Goal: Task Accomplishment & Management: Use online tool/utility

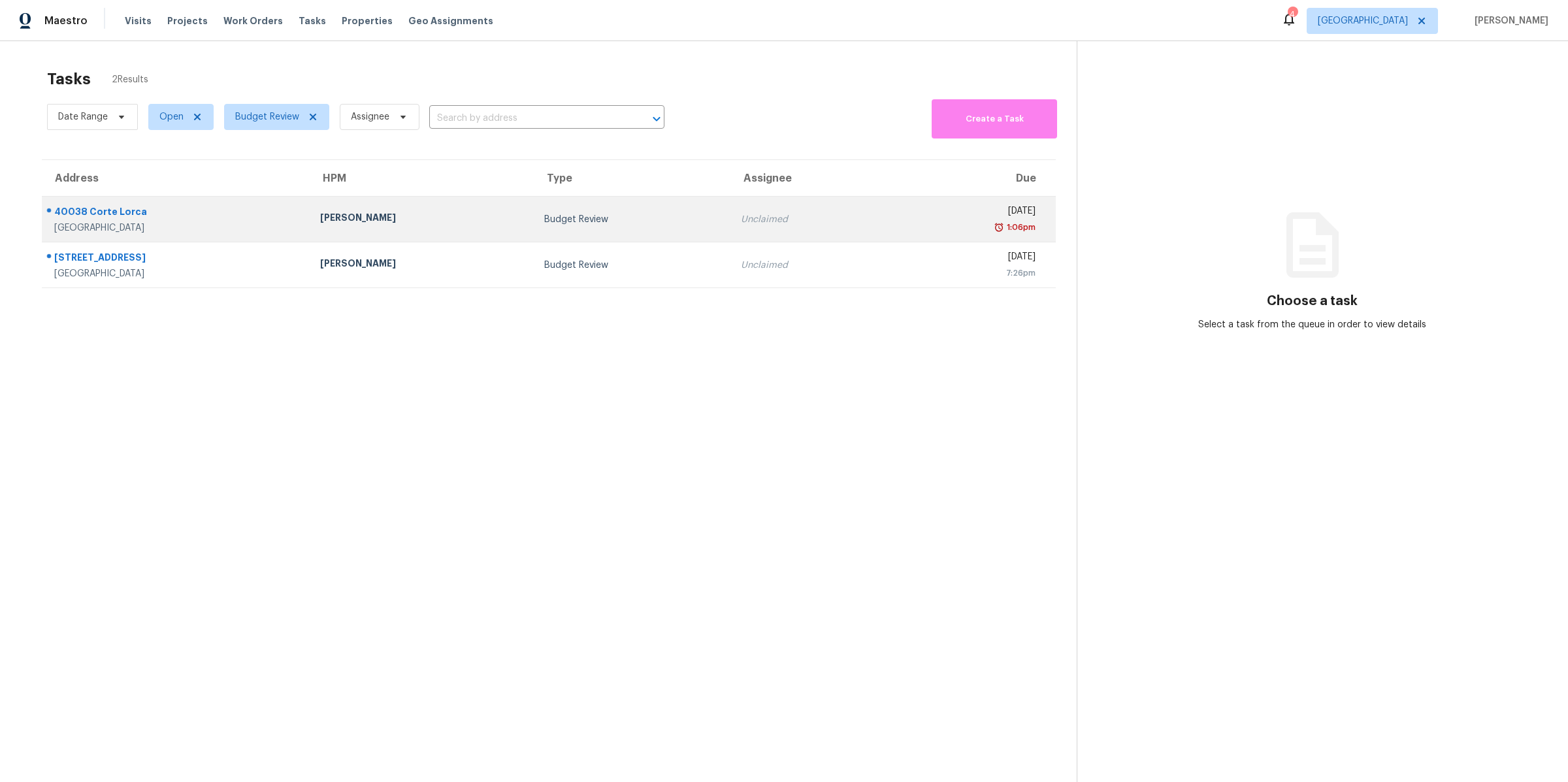
click at [412, 229] on td "[PERSON_NAME]" at bounding box center [421, 220] width 224 height 46
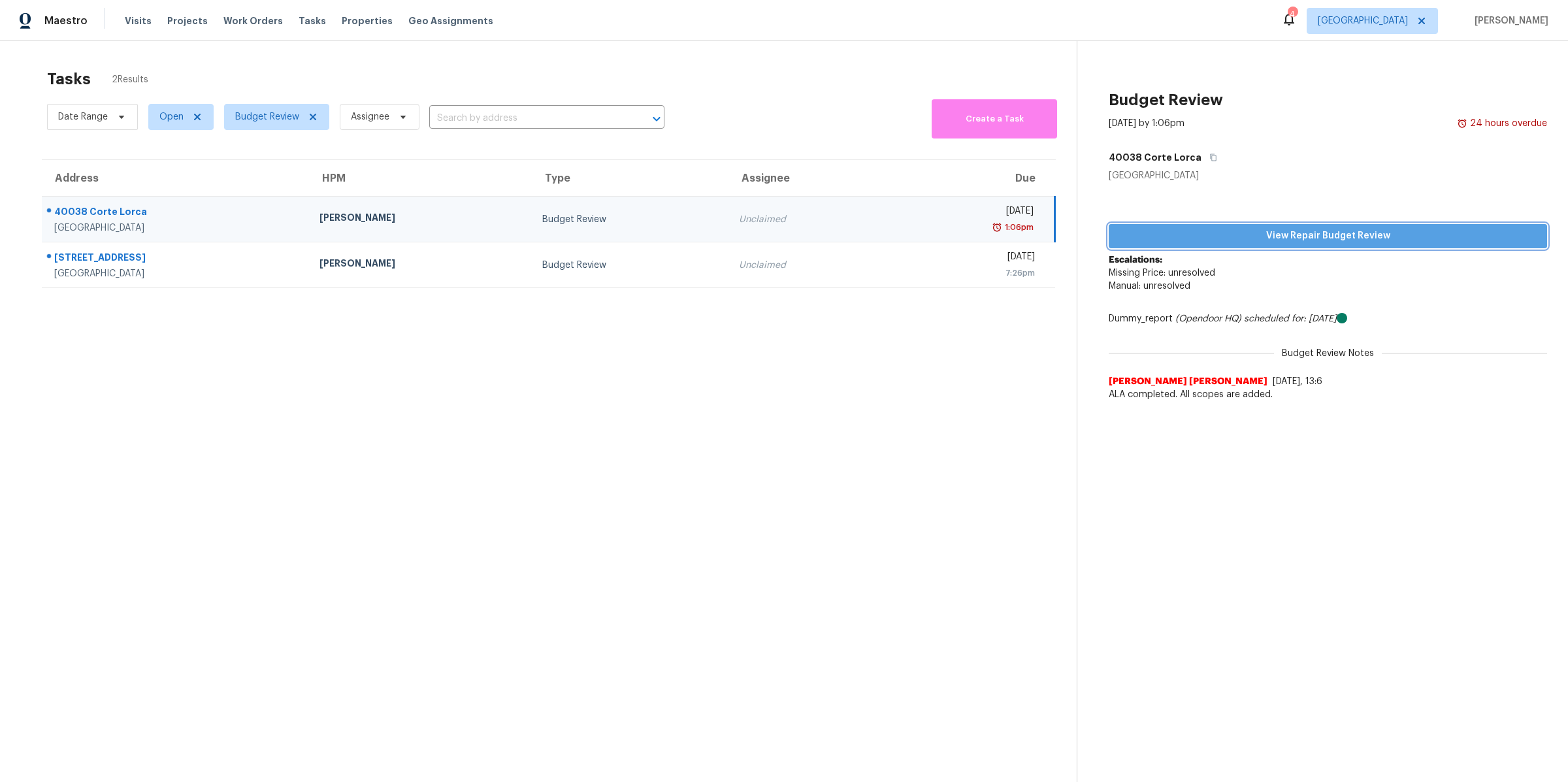
click at [1259, 238] on span "View Repair Budget Review" at bounding box center [1328, 236] width 418 height 16
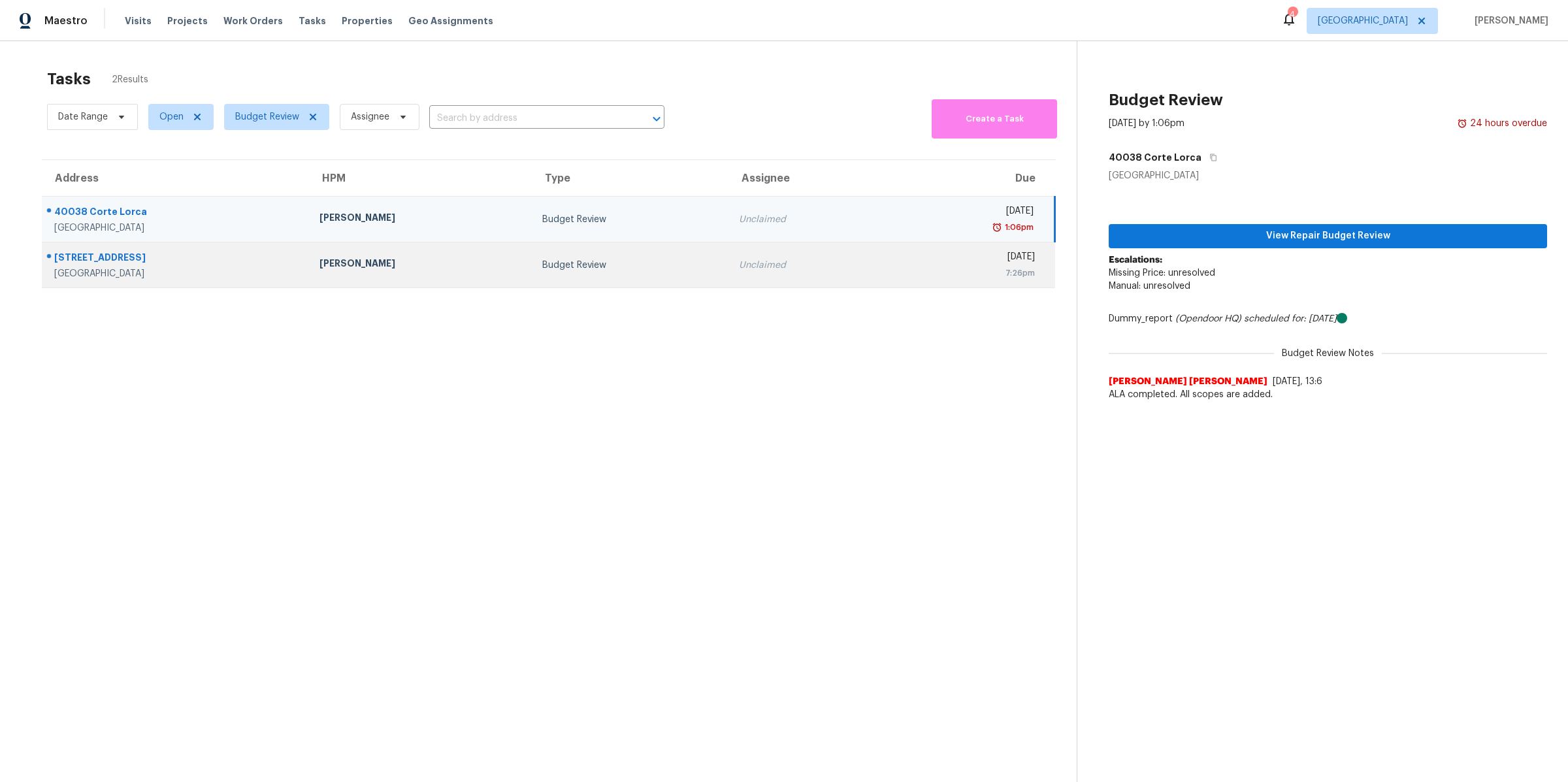
click at [211, 265] on div "[STREET_ADDRESS]" at bounding box center [176, 259] width 244 height 16
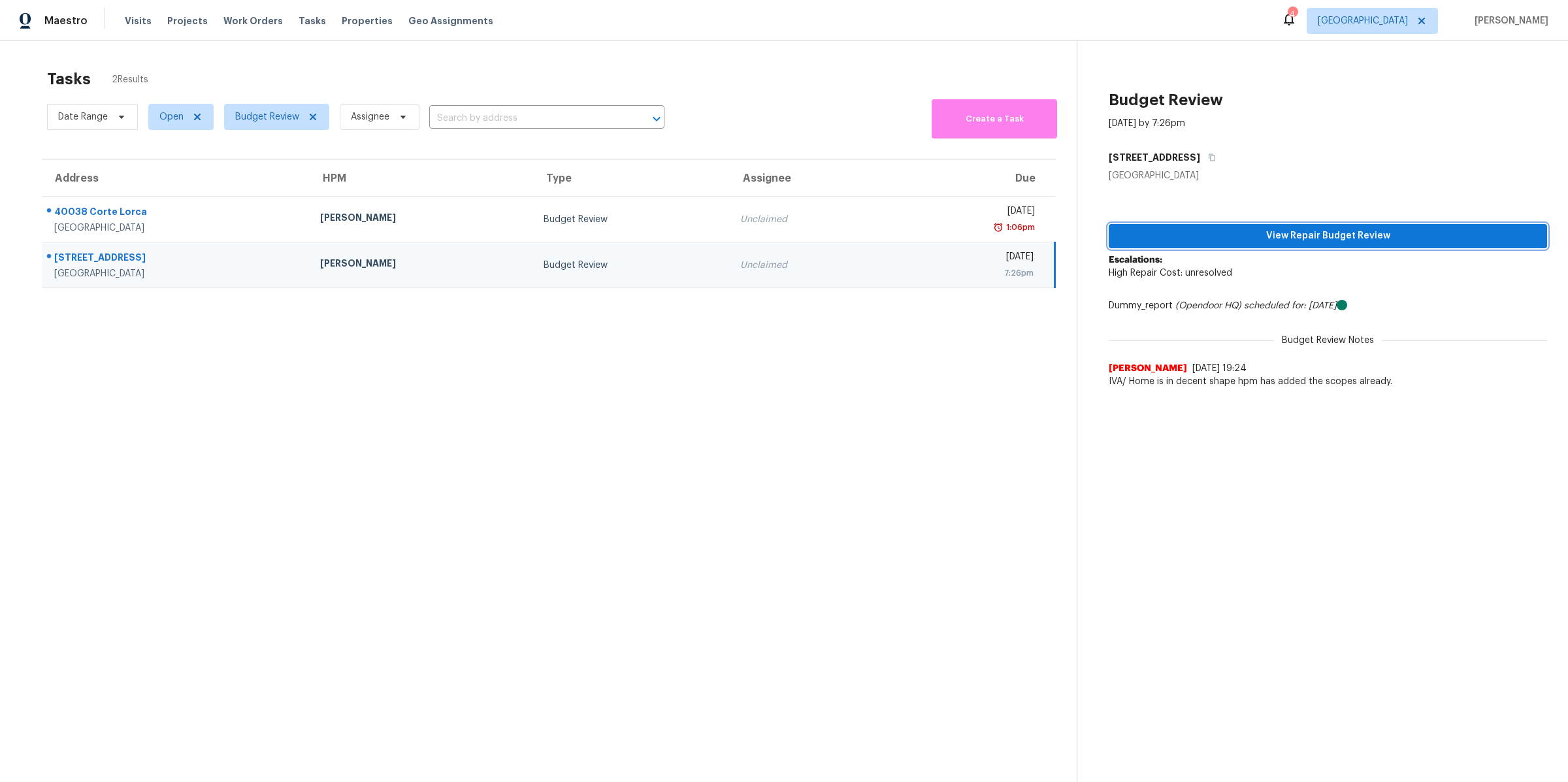
click at [1246, 231] on span "View Repair Budget Review" at bounding box center [1328, 236] width 418 height 16
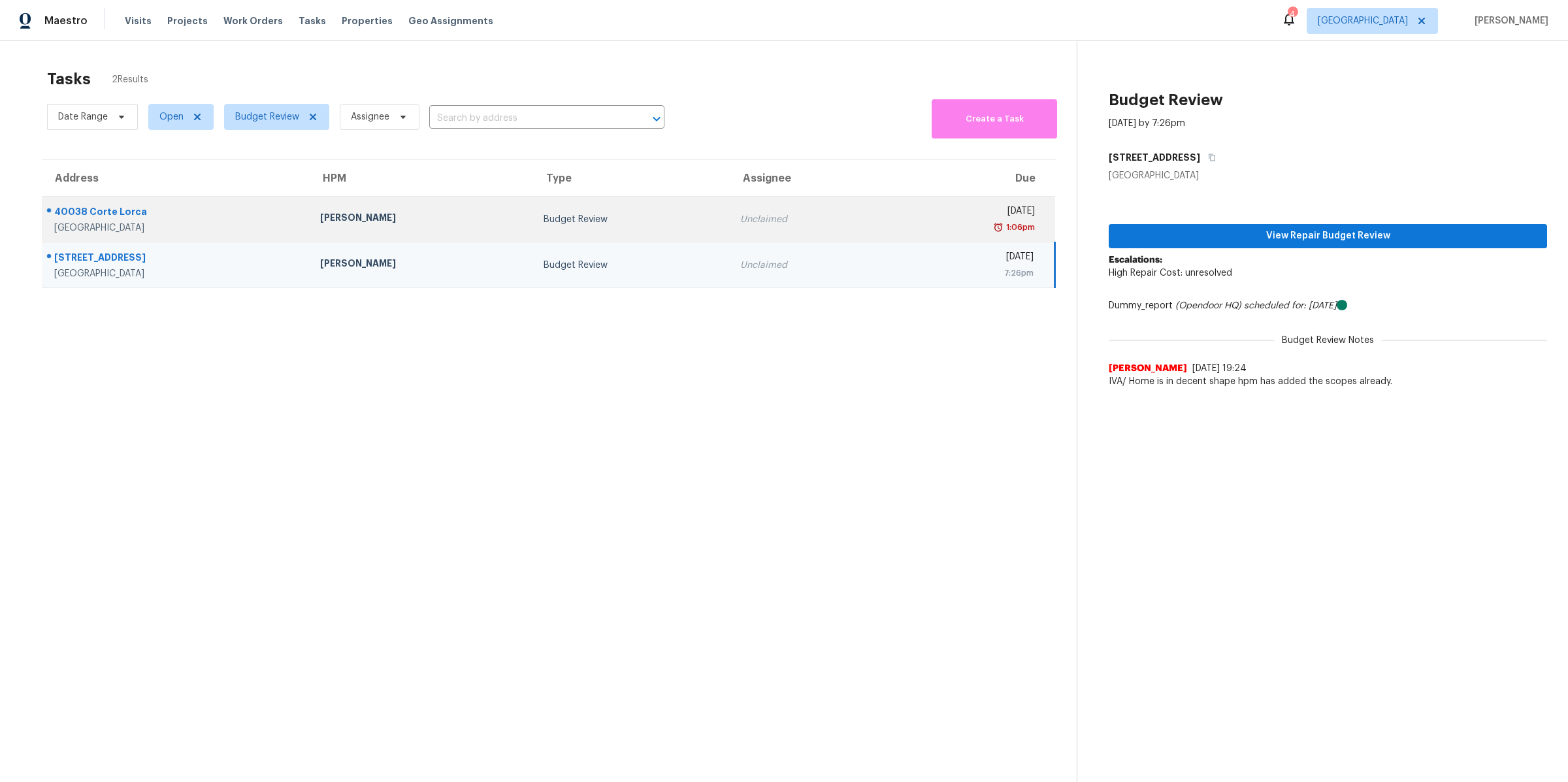
click at [255, 211] on div "40038 Corte Lorca" at bounding box center [177, 213] width 245 height 16
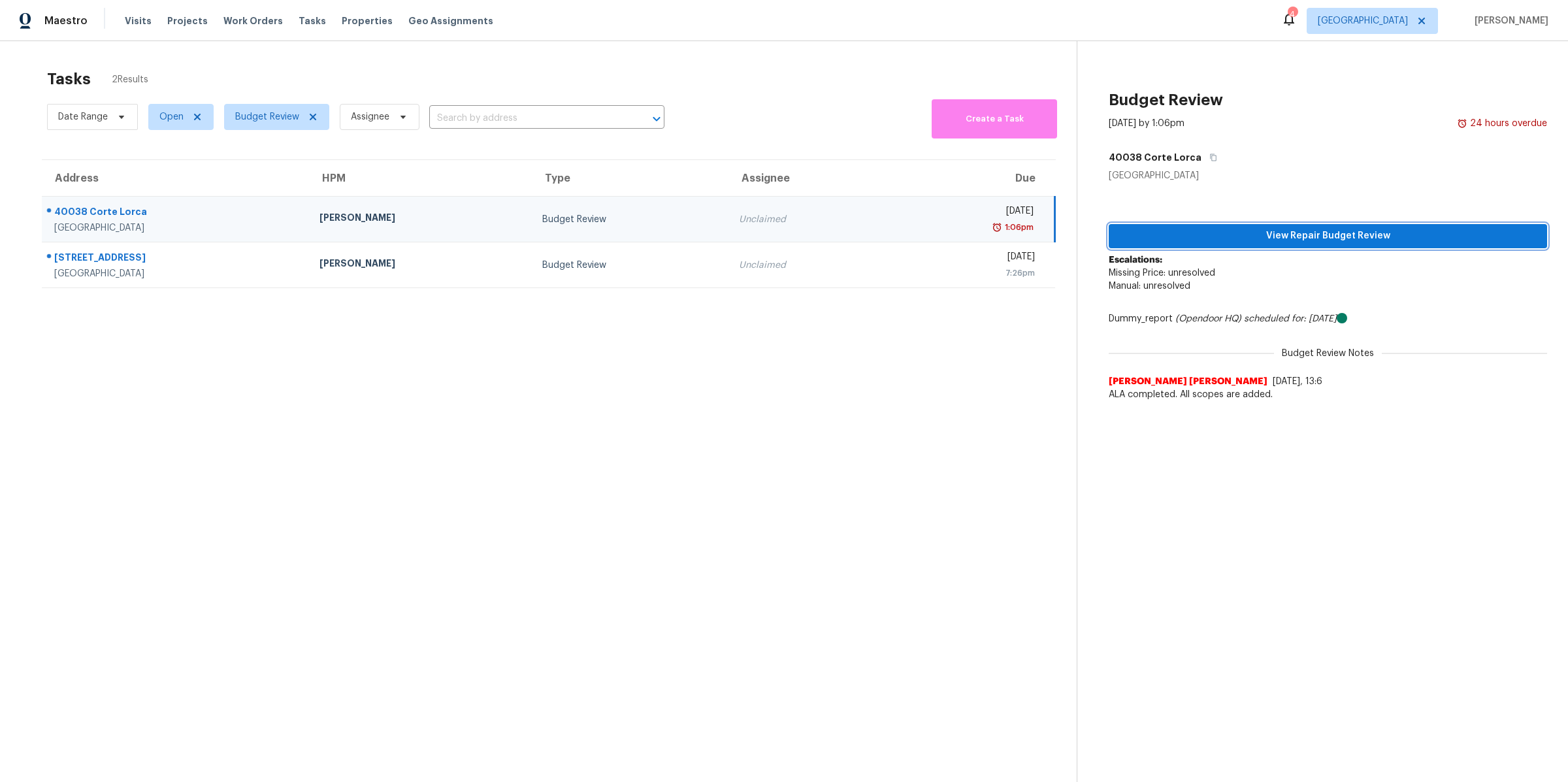
click at [1188, 240] on span "View Repair Budget Review" at bounding box center [1328, 236] width 418 height 16
